Goal: Information Seeking & Learning: Learn about a topic

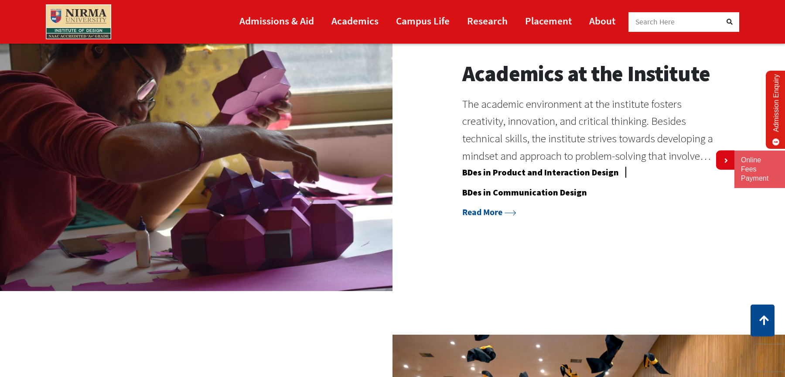
scroll to position [845, 0]
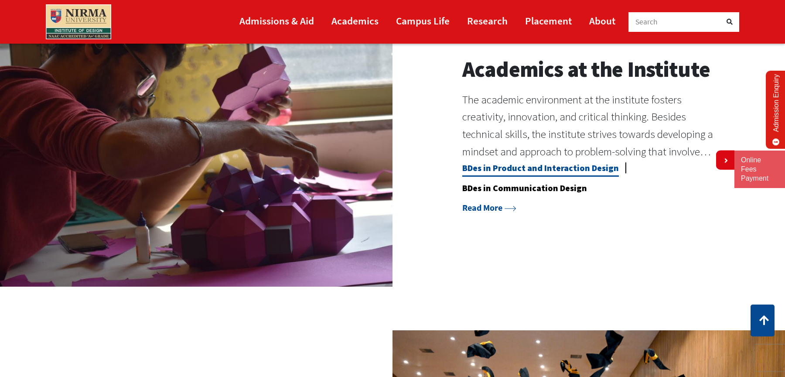
click at [486, 169] on link "BDes in Product and Interaction Design" at bounding box center [540, 169] width 157 height 14
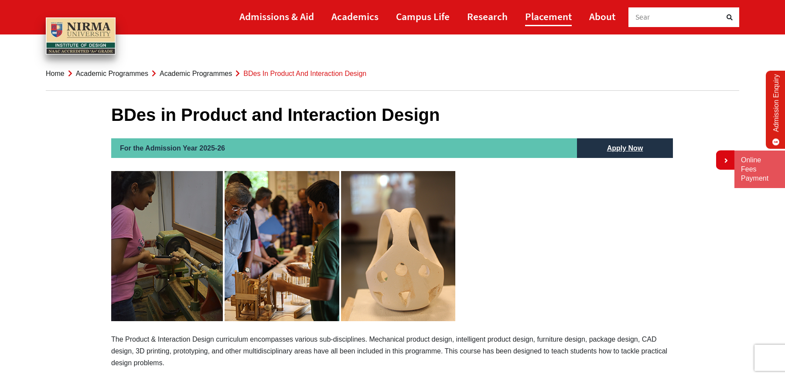
click at [538, 14] on link "Placement" at bounding box center [548, 17] width 47 height 20
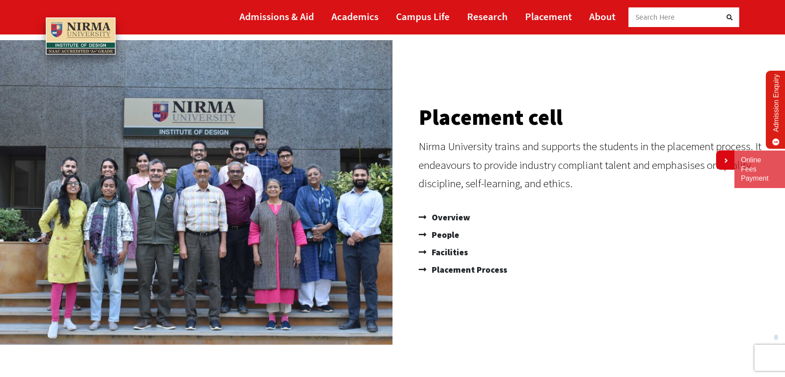
scroll to position [60, 0]
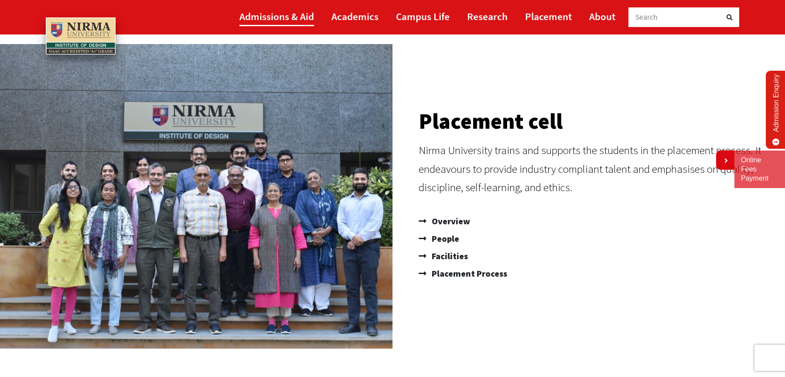
click at [291, 13] on link "Admissions & Aid" at bounding box center [276, 17] width 75 height 20
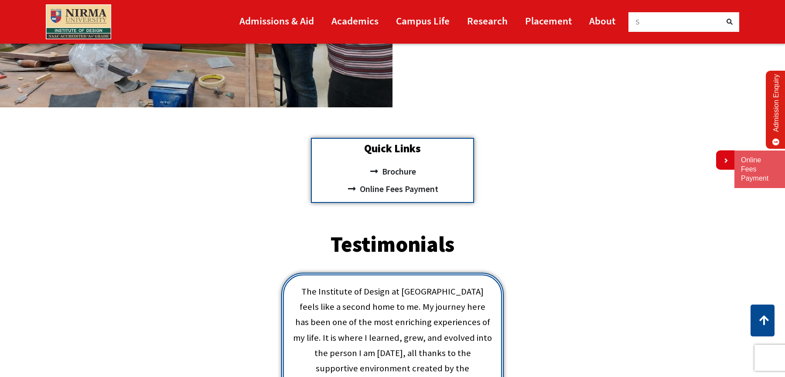
scroll to position [302, 0]
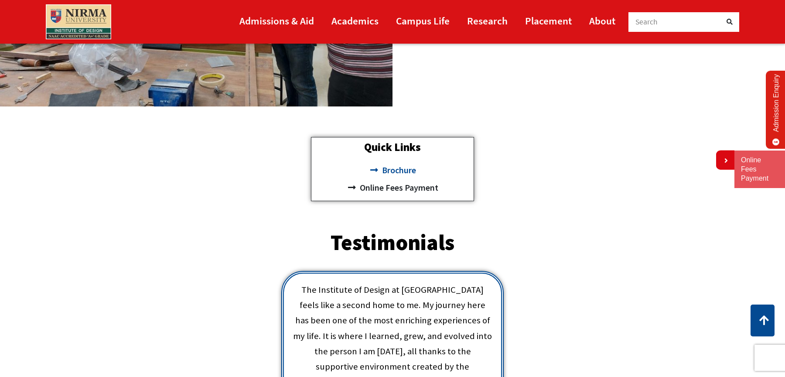
click at [401, 169] on span "Brochure" at bounding box center [398, 169] width 36 height 17
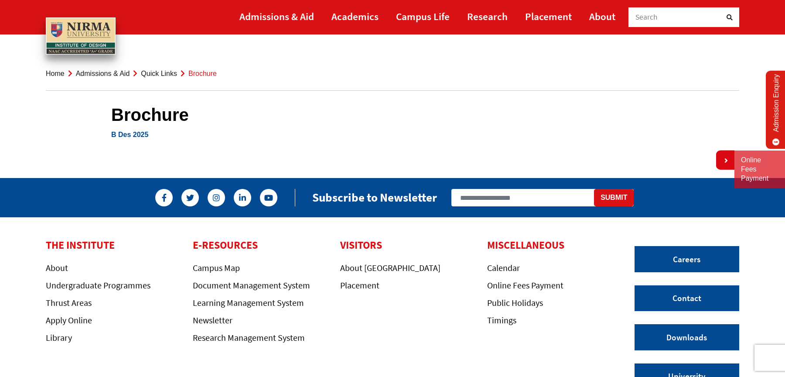
click at [129, 133] on link "B Des 2025" at bounding box center [129, 134] width 37 height 7
